Goal: Information Seeking & Learning: Check status

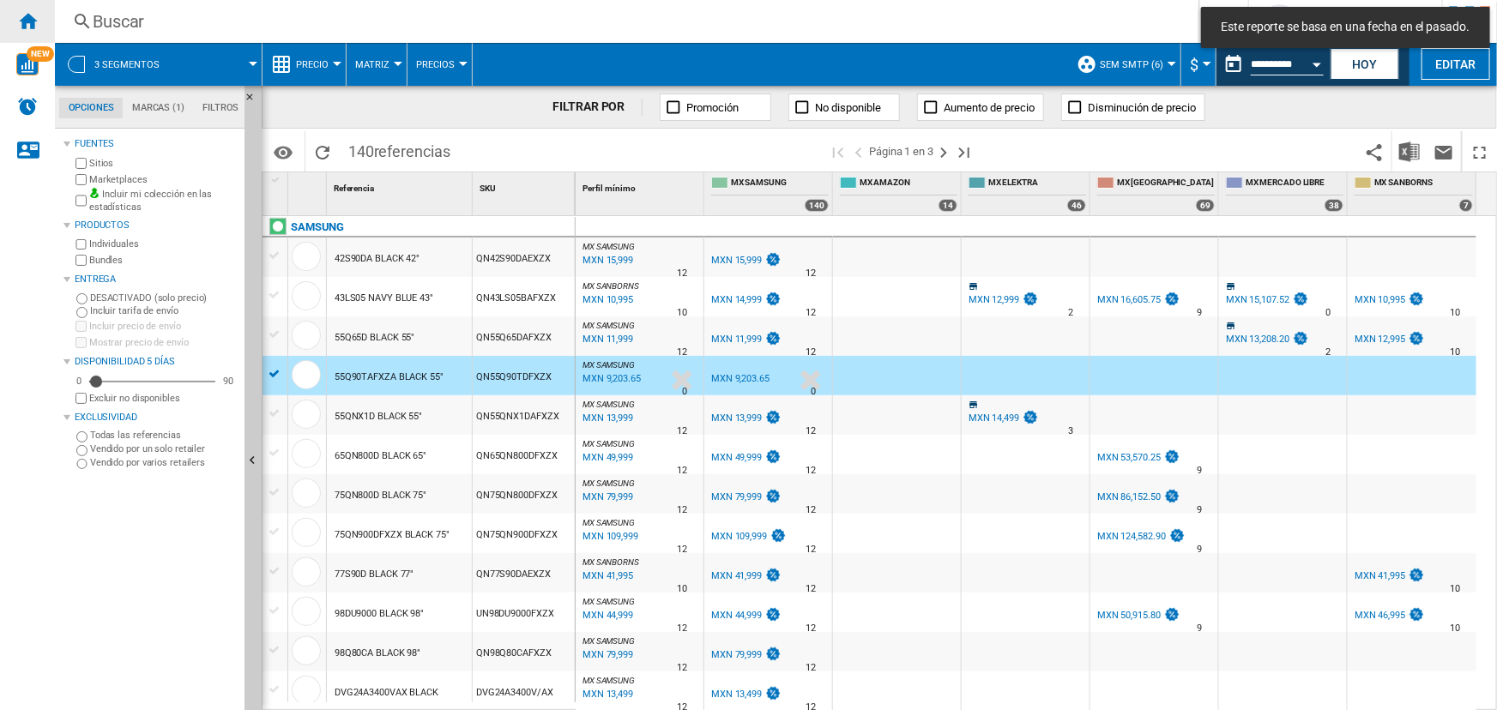
click at [25, 19] on ng-md-icon "Inicio" at bounding box center [27, 20] width 21 height 21
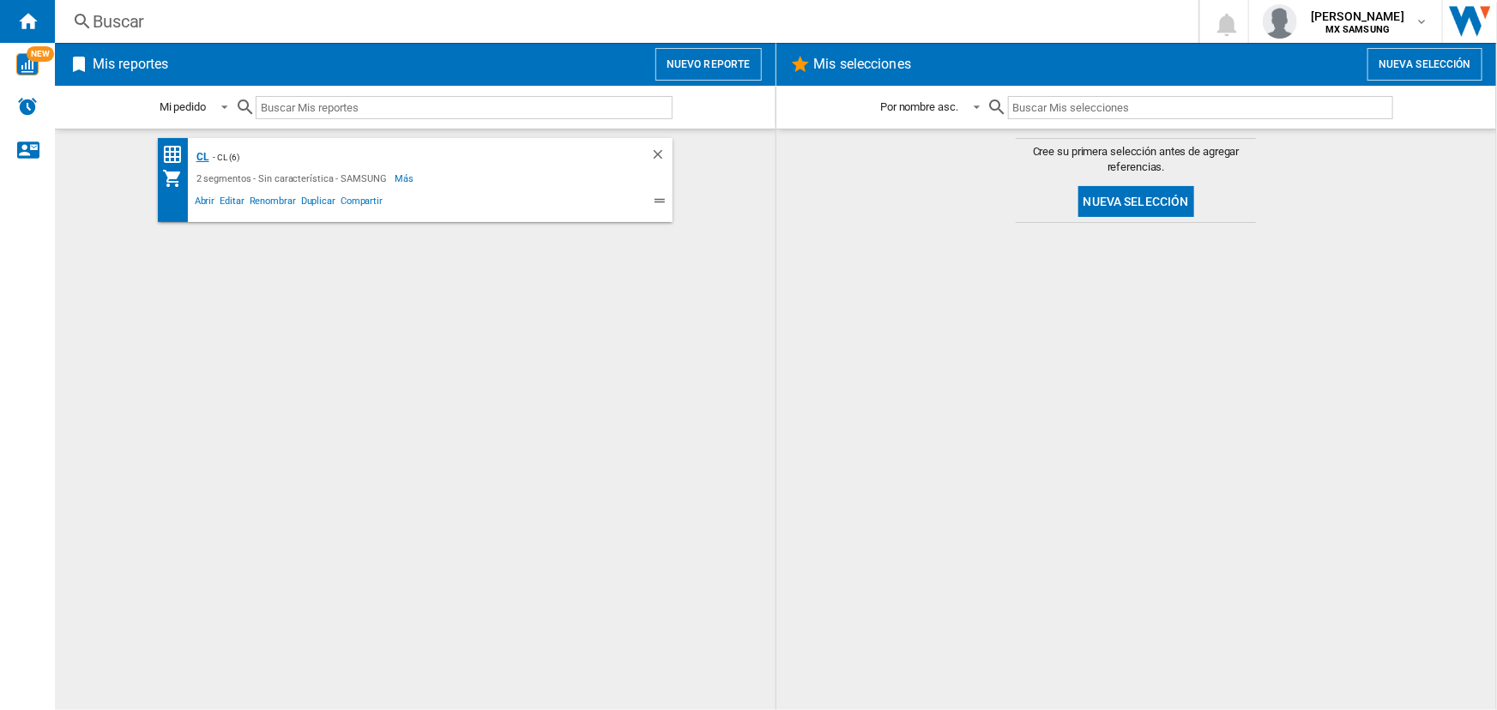
click at [202, 155] on div "CL" at bounding box center [200, 157] width 17 height 21
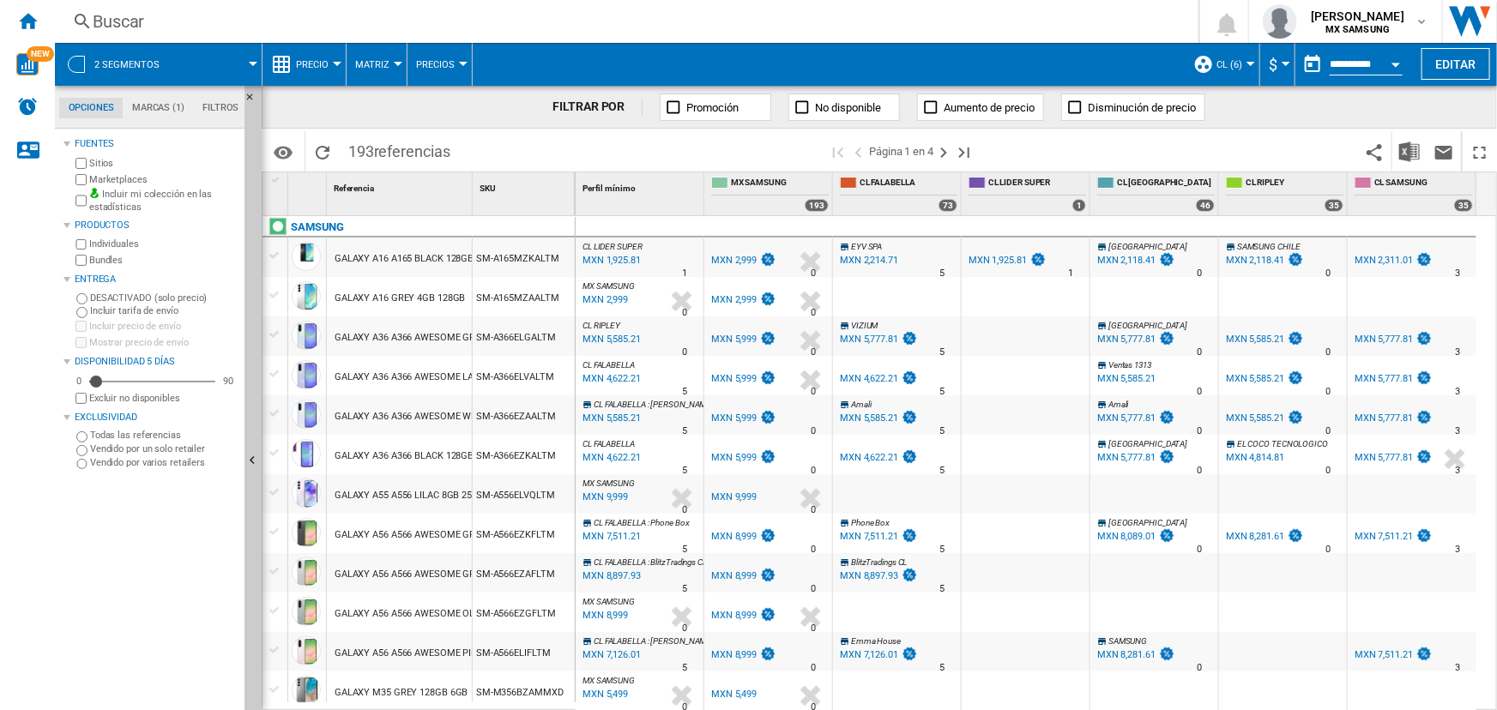
click at [323, 66] on span "Precio" at bounding box center [312, 64] width 33 height 11
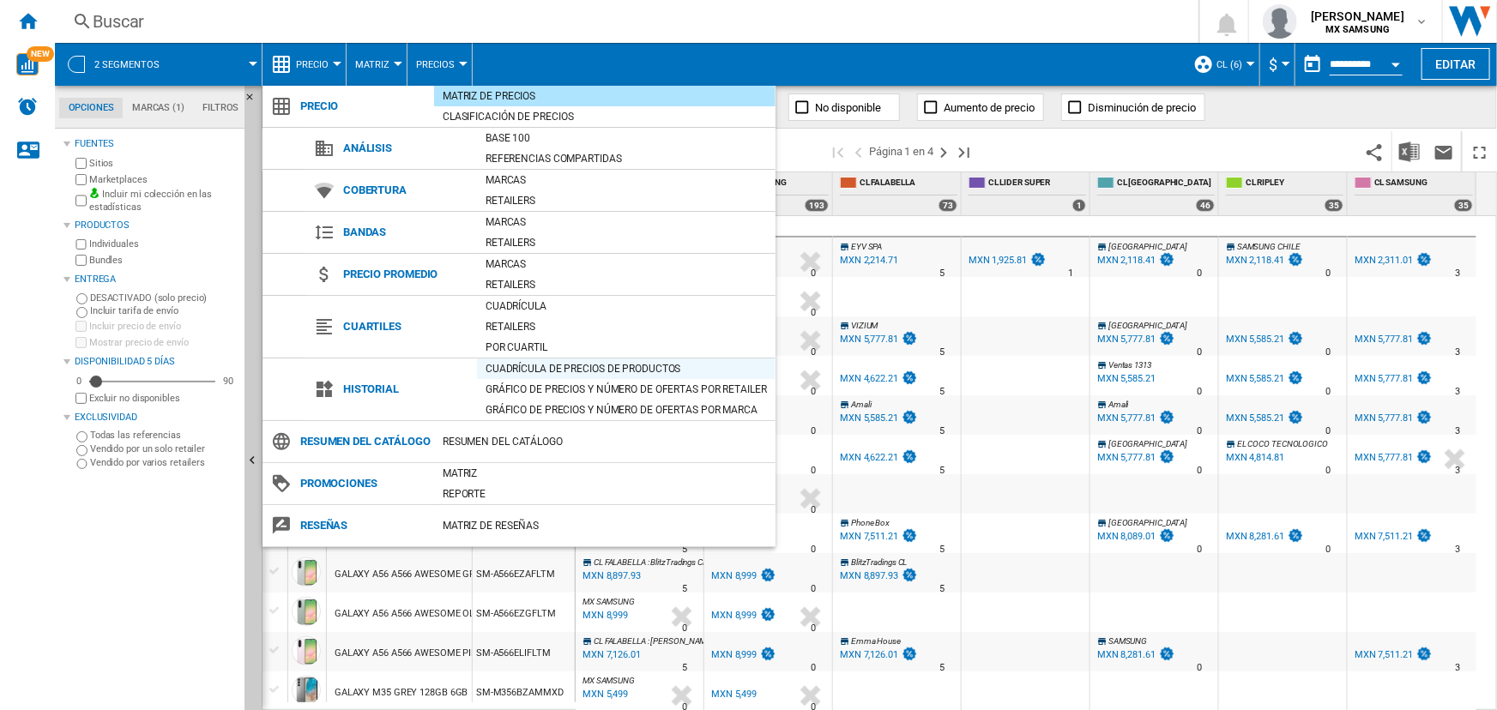
click at [581, 370] on div "Cuadrícula de precios de productos" at bounding box center [626, 368] width 299 height 17
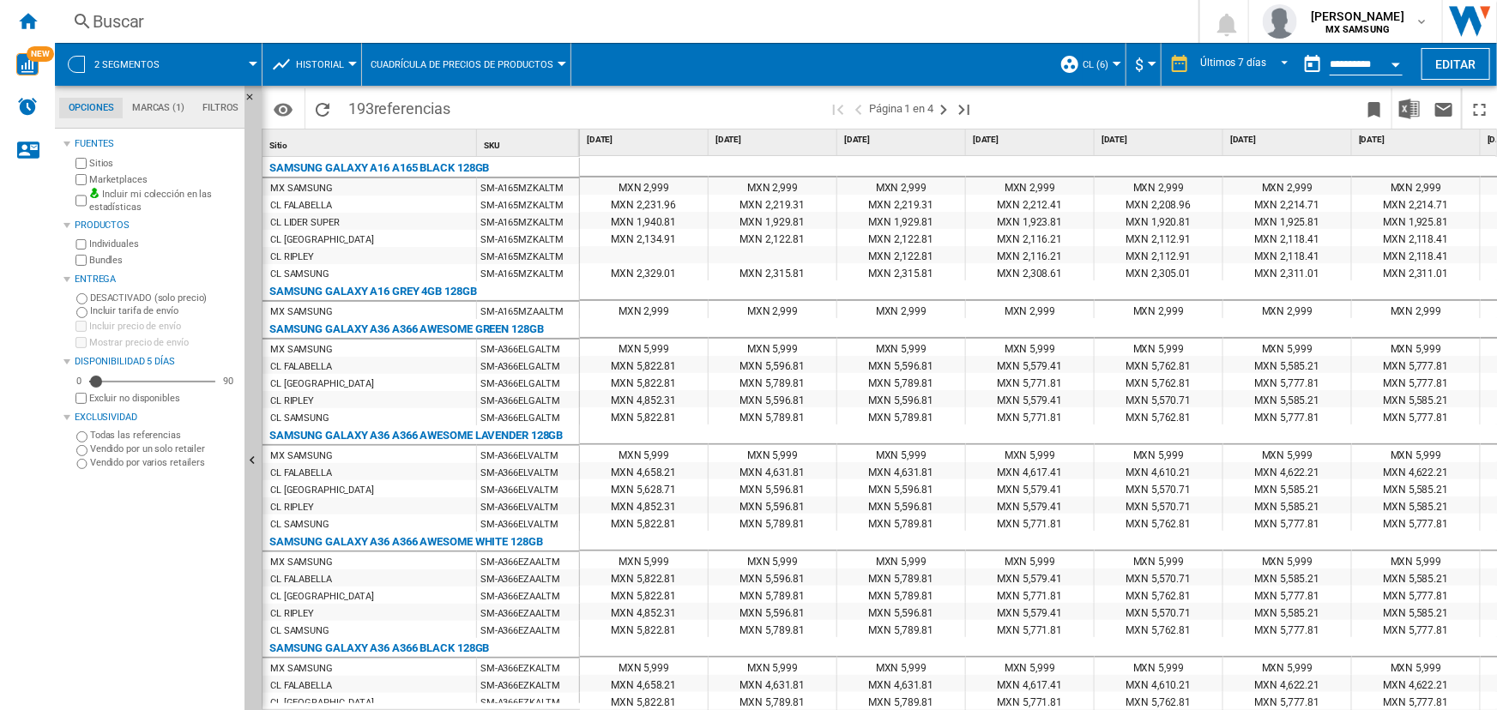
click at [1084, 71] on button "CL (6)" at bounding box center [1100, 64] width 34 height 43
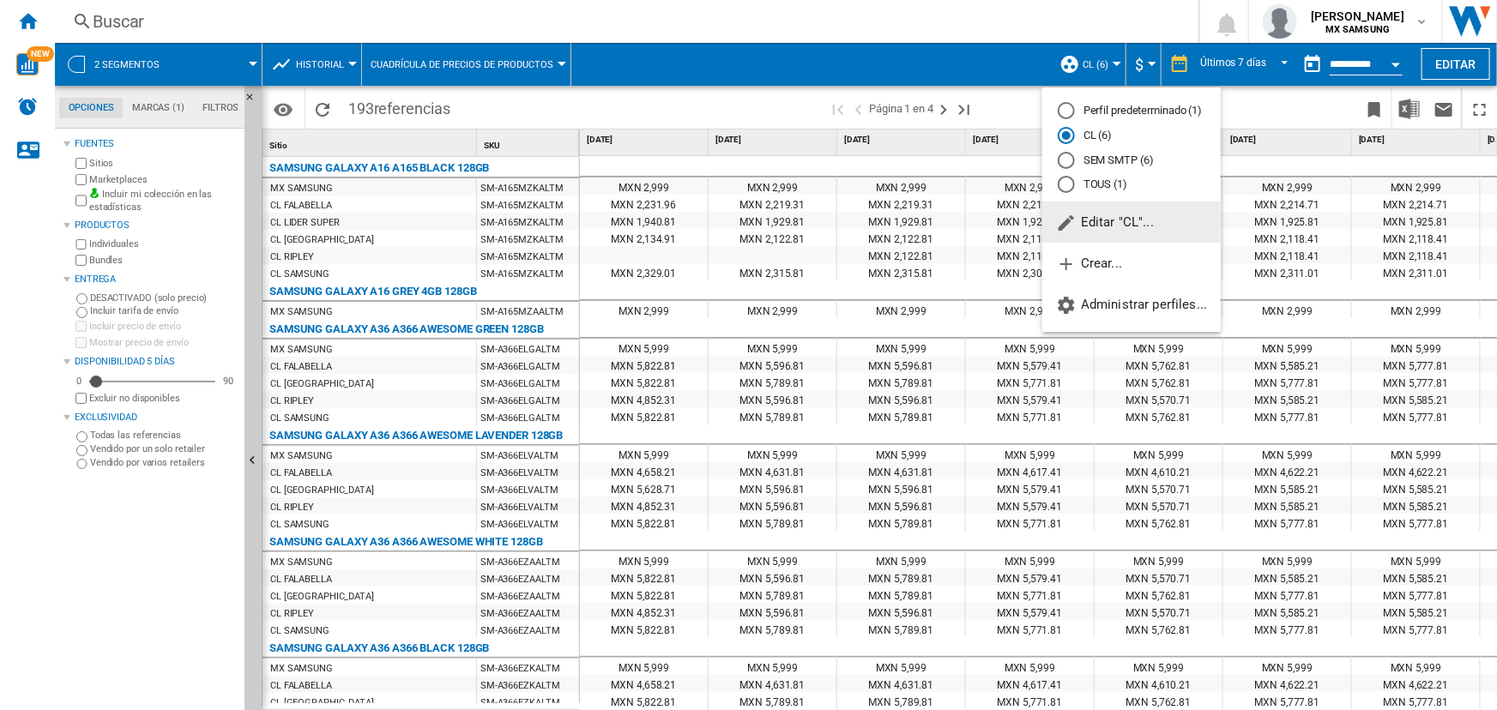
click at [1142, 66] on md-backdrop at bounding box center [748, 355] width 1497 height 710
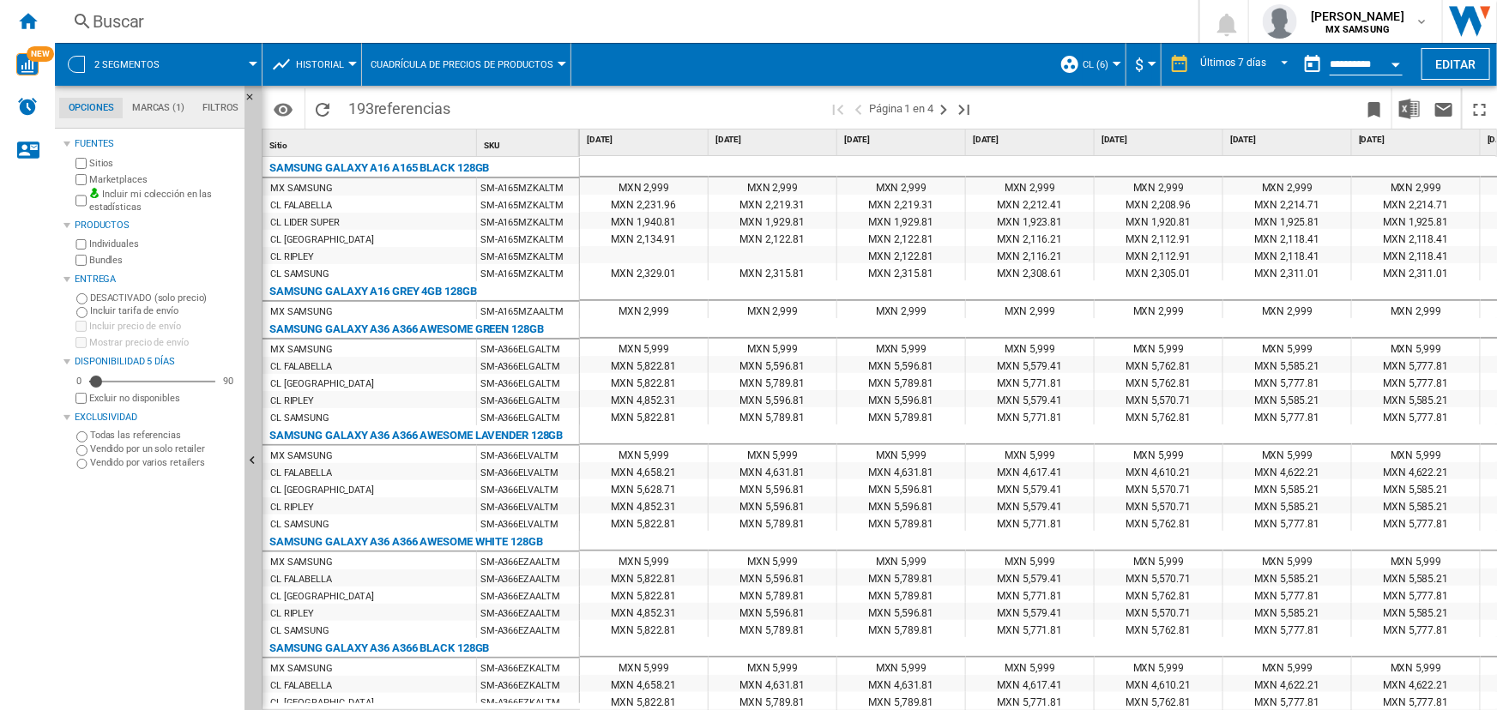
click at [1135, 67] on button "$" at bounding box center [1143, 64] width 17 height 43
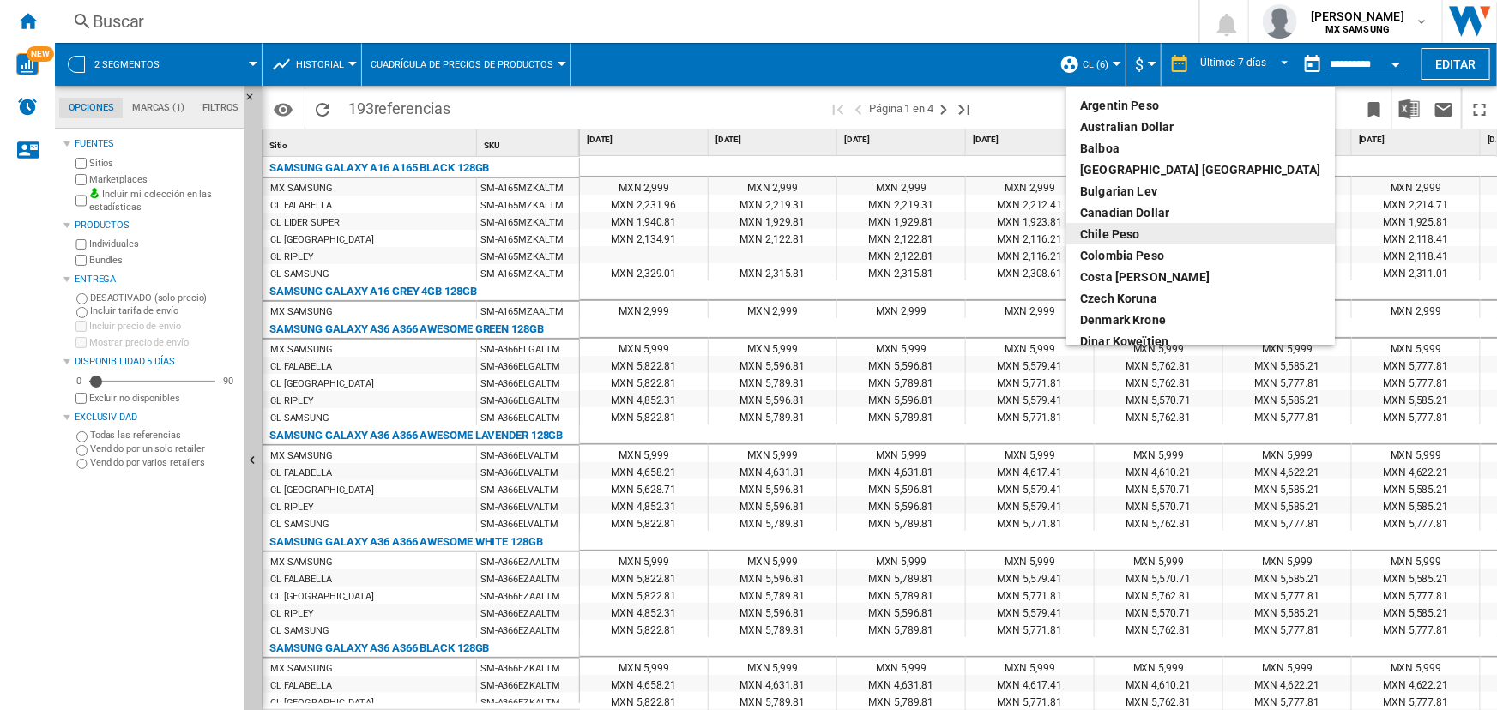
click at [1156, 228] on div "Chile Peso" at bounding box center [1200, 234] width 241 height 17
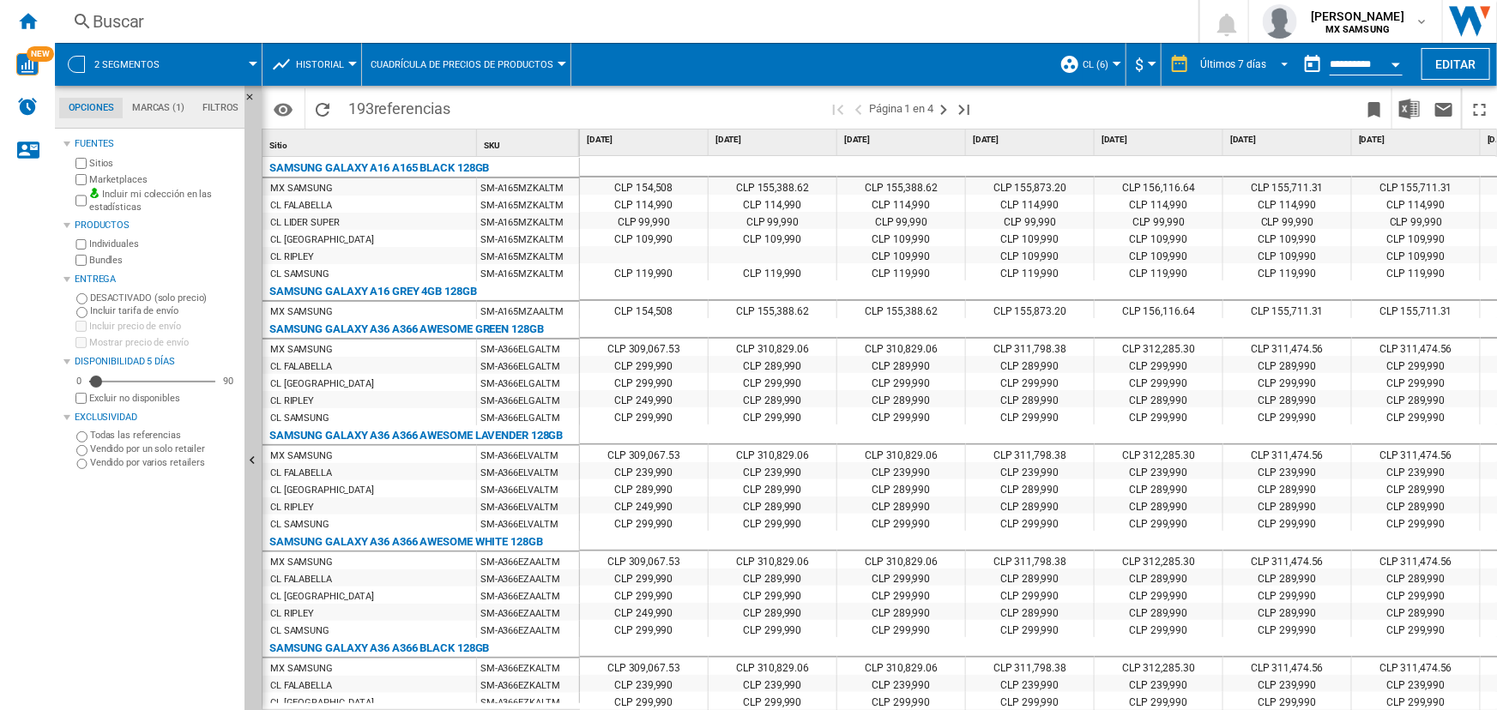
click at [1228, 63] on div "Últimos 7 días" at bounding box center [1233, 64] width 66 height 12
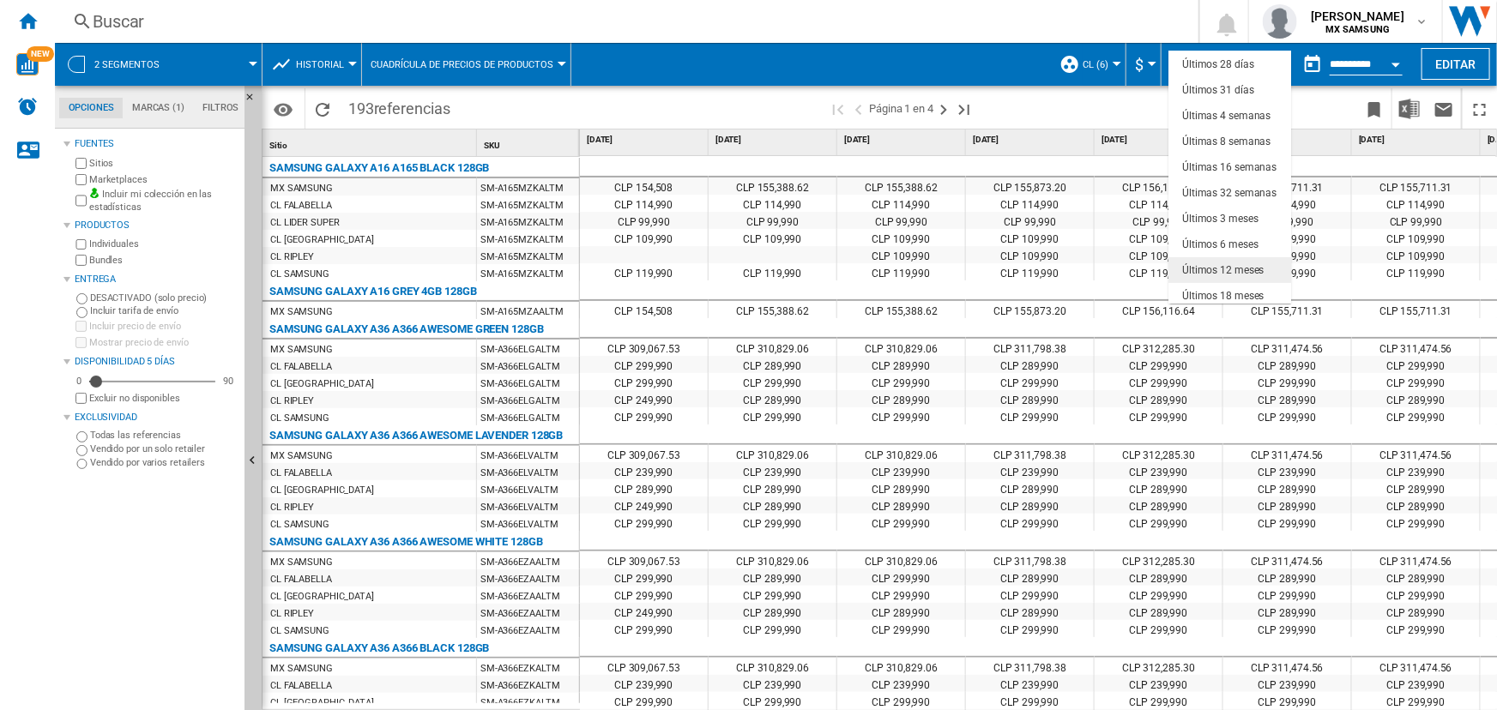
scroll to position [108, 0]
click at [1083, 106] on md-backdrop at bounding box center [748, 355] width 1497 height 710
